Goal: Information Seeking & Learning: Find specific fact

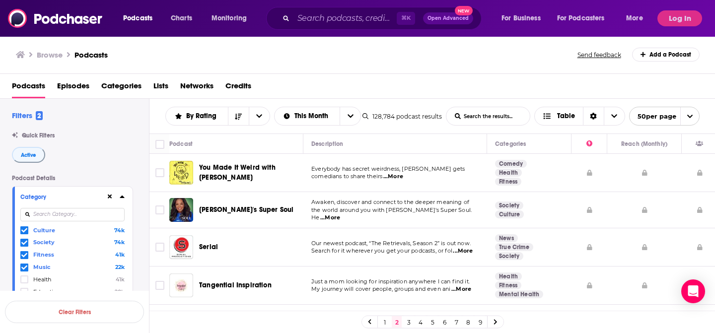
click at [340, 30] on div "Podcasts Charts Monitoring ⌘ K Open Advanced New For Business For Podcasters Mo…" at bounding box center [357, 18] width 715 height 37
click at [338, 19] on input "Search podcasts, credits, & more..." at bounding box center [344, 18] width 103 height 16
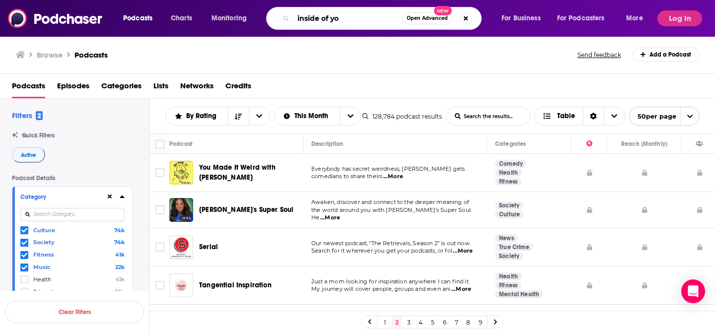
type input "inside of you"
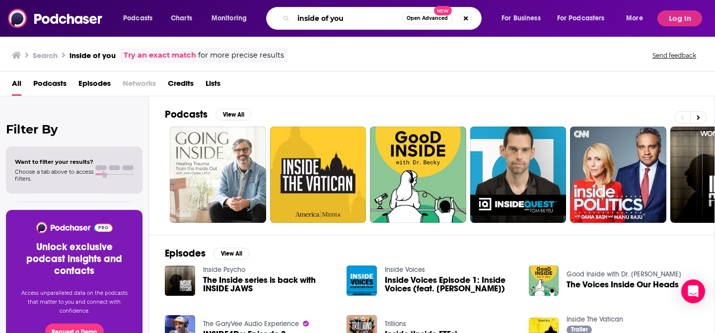
click at [354, 11] on input "inside of you" at bounding box center [347, 18] width 109 height 16
click at [161, 54] on link "Try an exact match" at bounding box center [160, 55] width 72 height 11
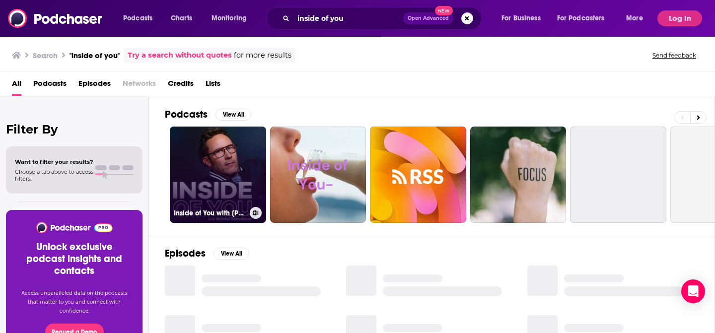
click at [233, 157] on link "Inside of You with [PERSON_NAME]" at bounding box center [218, 175] width 96 height 96
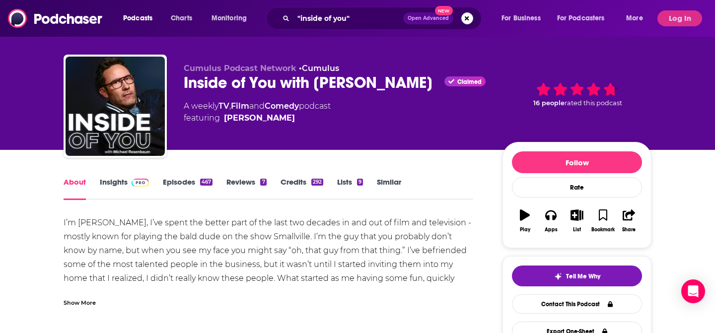
scroll to position [14, 0]
